Goal: Task Accomplishment & Management: Manage account settings

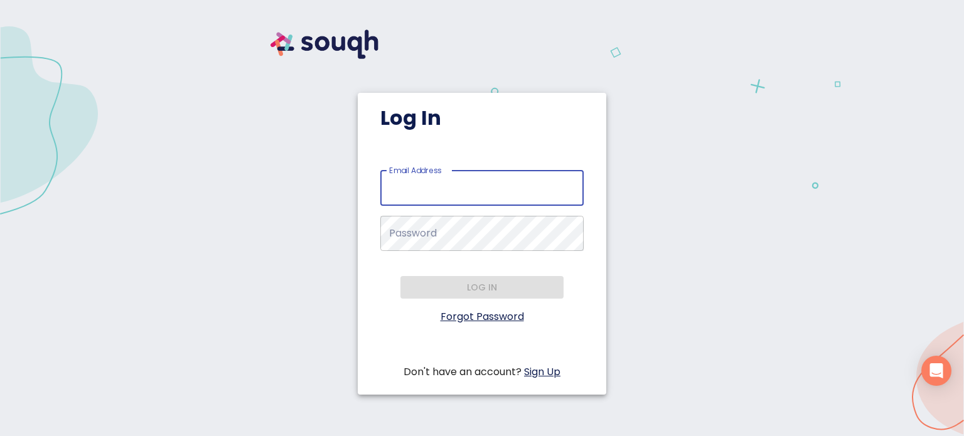
click at [468, 193] on input "Email Address   *" at bounding box center [481, 188] width 203 height 35
type input "[PERSON_NAME][EMAIL_ADDRESS][DOMAIN_NAME]"
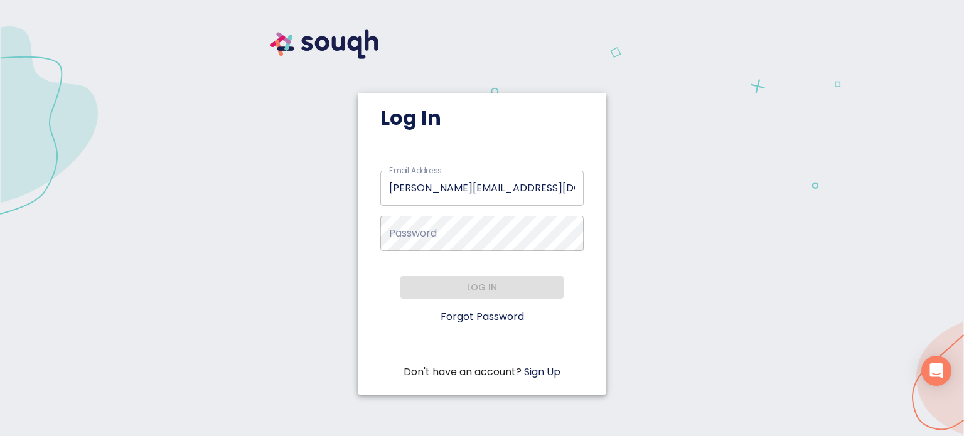
click at [492, 318] on link "Forgot Password" at bounding box center [482, 316] width 83 height 14
